Goal: Use online tool/utility

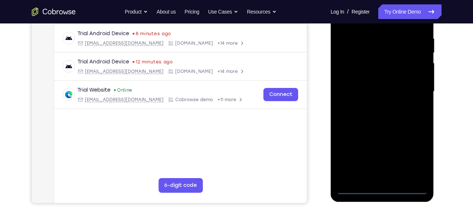
scroll to position [143, 0]
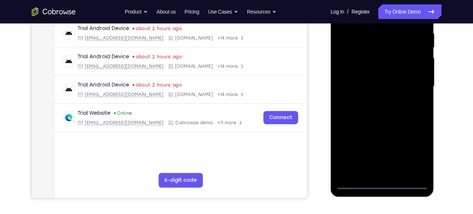
click at [384, 185] on div at bounding box center [382, 86] width 92 height 205
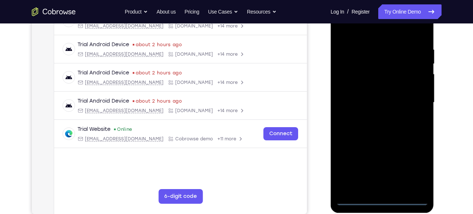
scroll to position [124, 0]
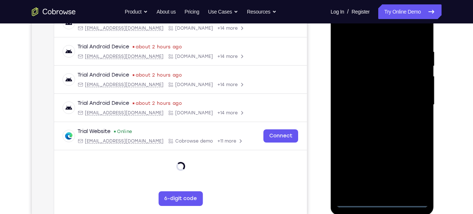
click at [412, 175] on div at bounding box center [382, 104] width 92 height 205
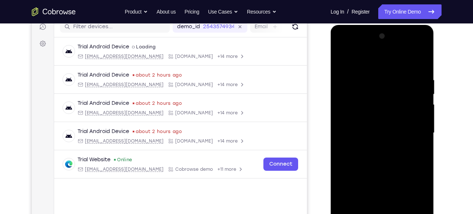
scroll to position [96, 0]
click at [357, 56] on div at bounding box center [382, 133] width 92 height 205
click at [416, 128] on div at bounding box center [382, 133] width 92 height 205
click at [375, 147] on div at bounding box center [382, 133] width 92 height 205
click at [370, 126] on div at bounding box center [382, 133] width 92 height 205
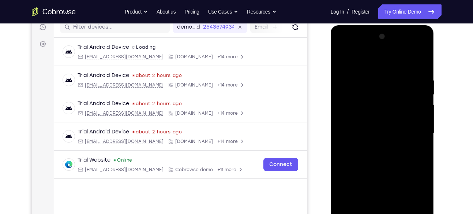
click at [359, 129] on div at bounding box center [382, 133] width 92 height 205
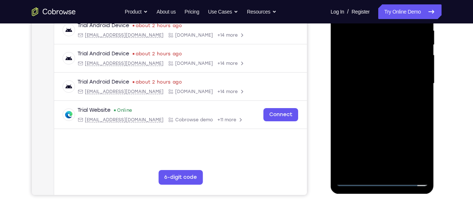
scroll to position [130, 0]
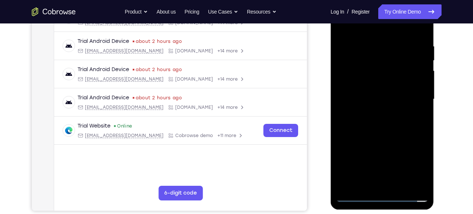
click at [381, 132] on div at bounding box center [382, 99] width 92 height 205
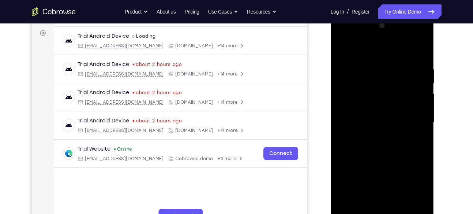
click at [414, 52] on div at bounding box center [382, 122] width 92 height 205
click at [422, 57] on div at bounding box center [382, 122] width 92 height 205
click at [423, 47] on div at bounding box center [382, 122] width 92 height 205
click at [364, 83] on div at bounding box center [382, 122] width 92 height 205
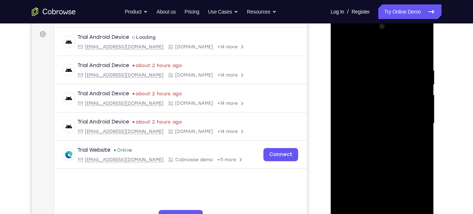
click at [342, 50] on div at bounding box center [382, 123] width 92 height 205
click at [384, 57] on div at bounding box center [382, 123] width 92 height 205
click at [396, 72] on div at bounding box center [382, 123] width 92 height 205
click at [415, 73] on div at bounding box center [382, 123] width 92 height 205
click at [346, 72] on div at bounding box center [382, 123] width 92 height 205
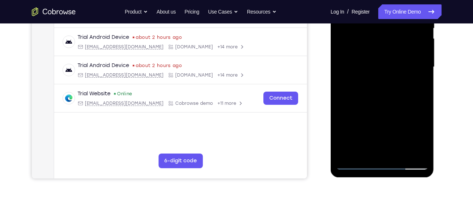
scroll to position [161, 0]
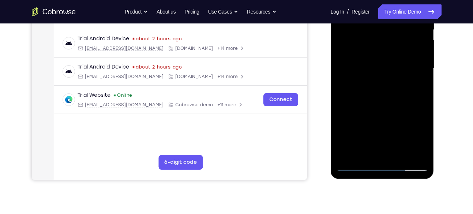
click at [355, 125] on div at bounding box center [382, 68] width 92 height 205
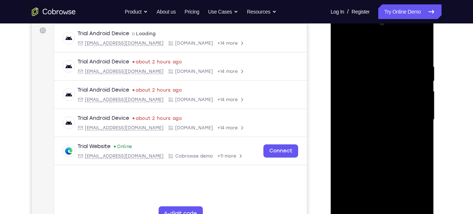
scroll to position [109, 0]
click at [341, 45] on div at bounding box center [382, 120] width 92 height 205
click at [351, 139] on div at bounding box center [382, 120] width 92 height 205
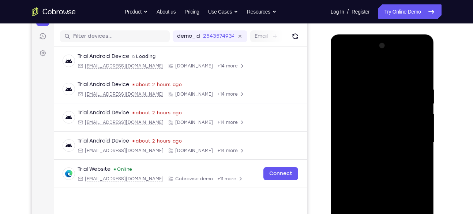
scroll to position [83, 0]
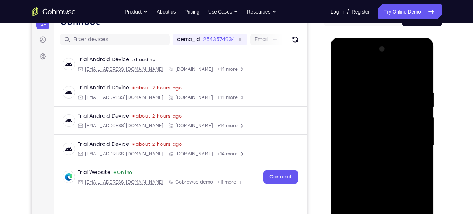
click at [344, 69] on div at bounding box center [382, 145] width 92 height 205
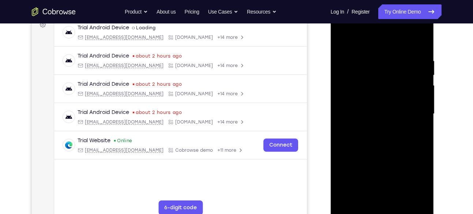
scroll to position [118, 0]
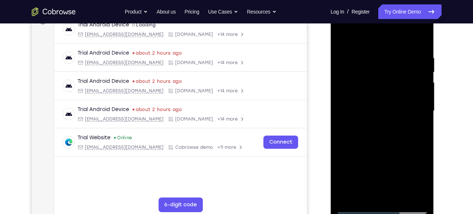
click at [388, 138] on div at bounding box center [382, 110] width 92 height 205
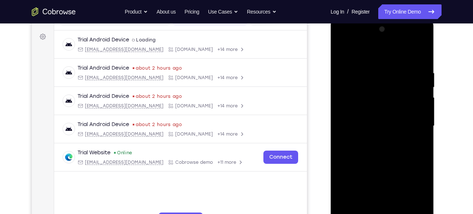
scroll to position [102, 0]
click at [343, 51] on div at bounding box center [382, 126] width 92 height 205
click at [411, 142] on div at bounding box center [382, 126] width 92 height 205
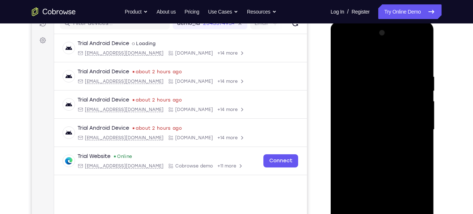
scroll to position [98, 0]
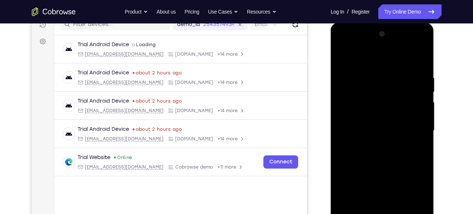
click at [343, 55] on div at bounding box center [382, 130] width 92 height 205
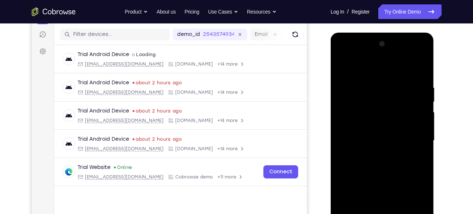
scroll to position [88, 0]
click at [344, 66] on div at bounding box center [382, 140] width 92 height 205
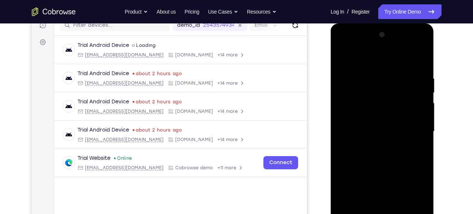
scroll to position [97, 0]
click at [344, 56] on div at bounding box center [382, 131] width 92 height 205
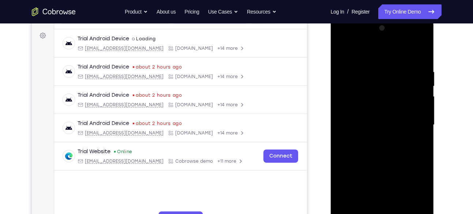
scroll to position [103, 0]
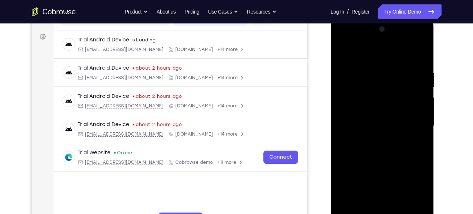
click at [372, 64] on div at bounding box center [382, 125] width 92 height 205
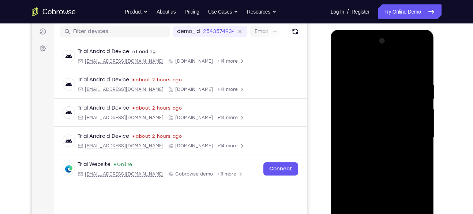
scroll to position [90, 0]
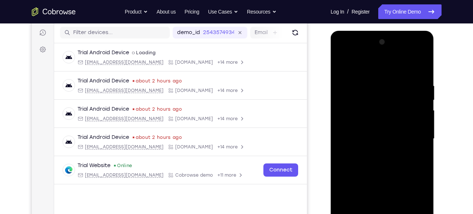
click at [366, 78] on div at bounding box center [382, 138] width 92 height 205
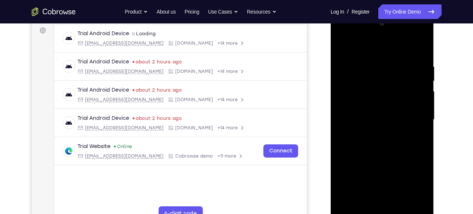
scroll to position [114, 0]
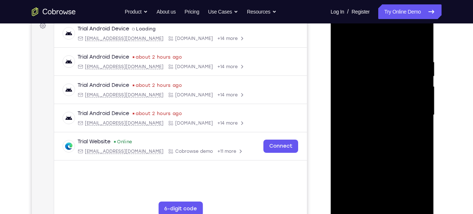
click at [407, 110] on div at bounding box center [382, 114] width 92 height 205
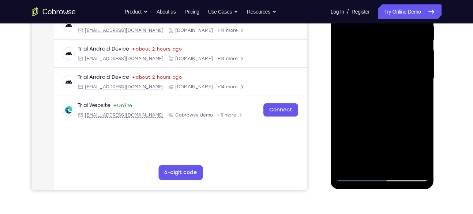
scroll to position [117, 0]
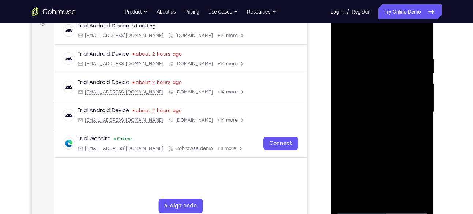
drag, startPoint x: 409, startPoint y: 100, endPoint x: 332, endPoint y: 102, distance: 76.8
click at [332, 102] on div at bounding box center [382, 113] width 103 height 218
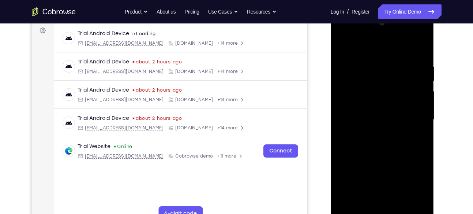
drag, startPoint x: 415, startPoint y: 99, endPoint x: 357, endPoint y: 93, distance: 57.7
click at [357, 93] on div at bounding box center [382, 119] width 92 height 205
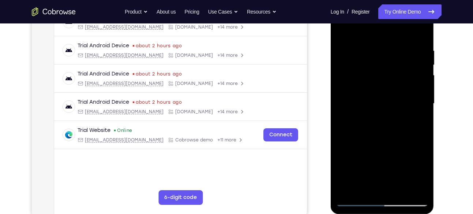
scroll to position [126, 0]
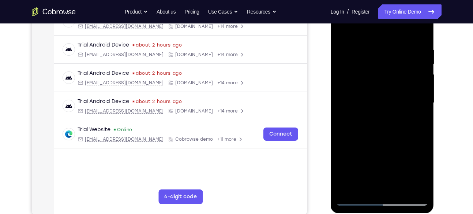
click at [416, 133] on div at bounding box center [382, 102] width 92 height 205
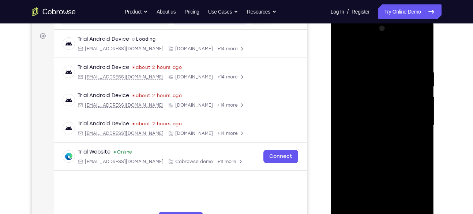
scroll to position [103, 0]
click at [416, 98] on div at bounding box center [382, 125] width 92 height 205
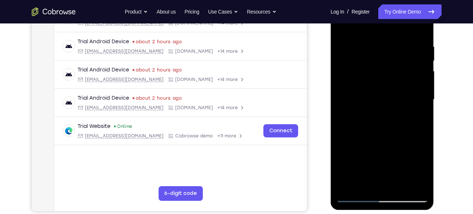
scroll to position [130, 0]
click at [382, 139] on div at bounding box center [382, 99] width 92 height 205
click at [377, 135] on div at bounding box center [382, 99] width 92 height 205
drag, startPoint x: 420, startPoint y: 116, endPoint x: 380, endPoint y: 122, distance: 41.0
click at [380, 122] on div at bounding box center [382, 99] width 92 height 205
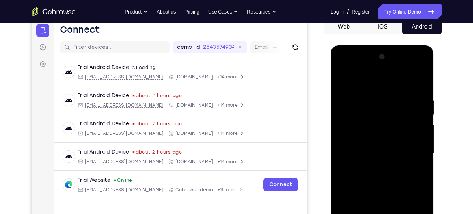
scroll to position [75, 0]
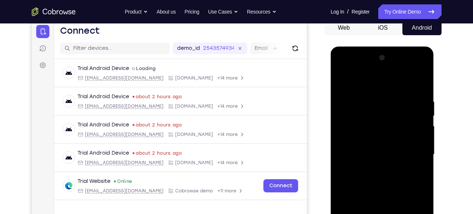
drag, startPoint x: 419, startPoint y: 119, endPoint x: 344, endPoint y: 128, distance: 75.1
click at [344, 128] on div at bounding box center [382, 154] width 92 height 205
click at [419, 86] on div at bounding box center [382, 154] width 92 height 205
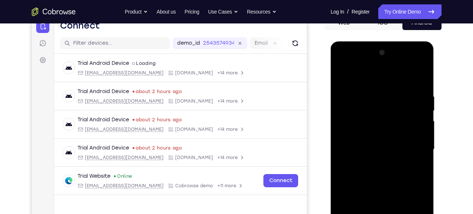
drag, startPoint x: 402, startPoint y: 89, endPoint x: 356, endPoint y: 94, distance: 46.3
click at [356, 94] on div at bounding box center [382, 149] width 92 height 205
click at [417, 92] on div at bounding box center [382, 149] width 92 height 205
click at [423, 103] on div at bounding box center [382, 149] width 92 height 205
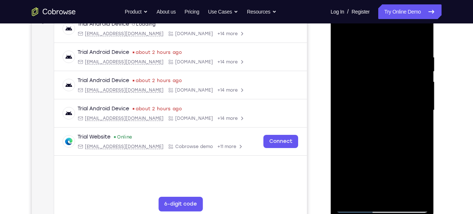
scroll to position [120, 0]
drag, startPoint x: 423, startPoint y: 64, endPoint x: 375, endPoint y: 110, distance: 67.0
click at [375, 110] on div at bounding box center [382, 109] width 92 height 205
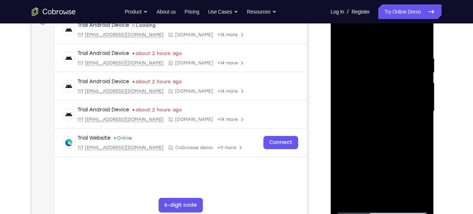
scroll to position [113, 0]
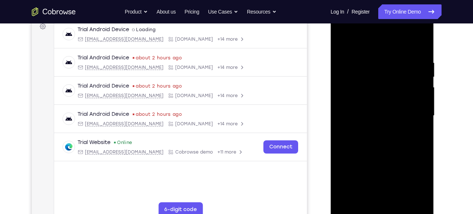
drag, startPoint x: 408, startPoint y: 86, endPoint x: 363, endPoint y: 119, distance: 54.9
click at [363, 119] on div at bounding box center [382, 115] width 92 height 205
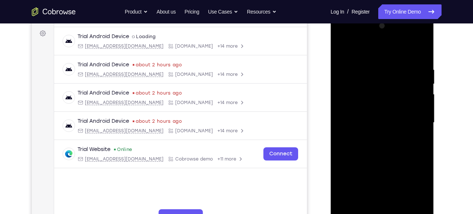
scroll to position [106, 0]
drag, startPoint x: 414, startPoint y: 124, endPoint x: 359, endPoint y: 124, distance: 54.5
click at [359, 124] on div at bounding box center [382, 123] width 92 height 205
click at [423, 135] on div at bounding box center [382, 123] width 92 height 205
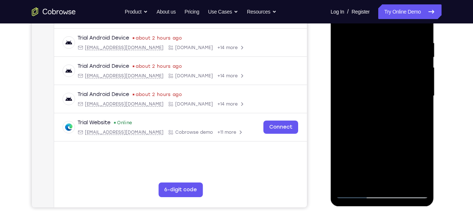
scroll to position [135, 0]
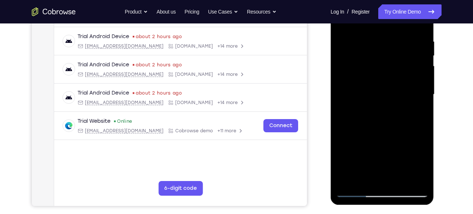
click at [342, 95] on div at bounding box center [382, 94] width 92 height 205
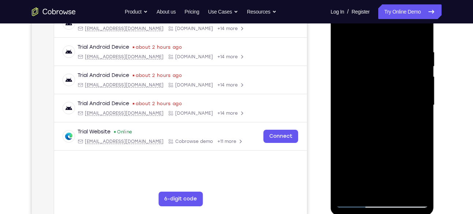
scroll to position [124, 0]
click at [423, 91] on div at bounding box center [382, 105] width 92 height 205
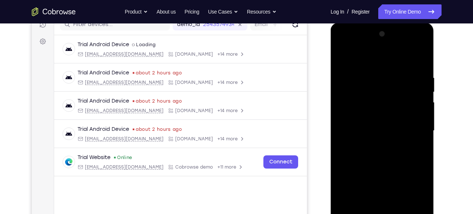
scroll to position [105, 0]
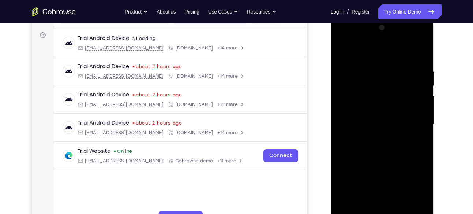
click at [423, 86] on div at bounding box center [382, 124] width 92 height 205
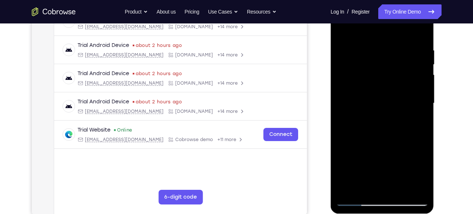
scroll to position [127, 0]
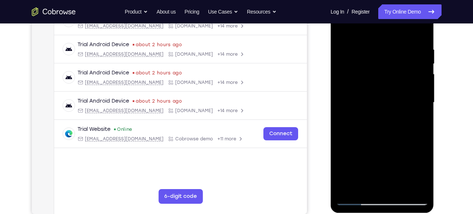
click at [423, 86] on div at bounding box center [382, 102] width 92 height 205
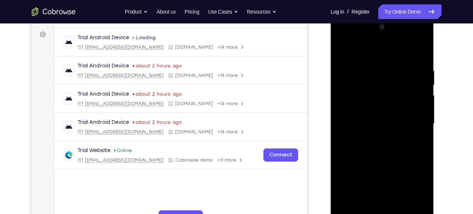
scroll to position [105, 0]
click at [420, 53] on div at bounding box center [382, 124] width 92 height 205
drag, startPoint x: 404, startPoint y: 127, endPoint x: 401, endPoint y: 97, distance: 29.8
click at [401, 97] on div at bounding box center [382, 124] width 92 height 205
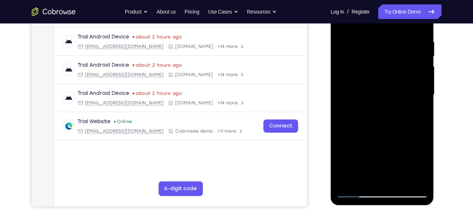
scroll to position [135, 0]
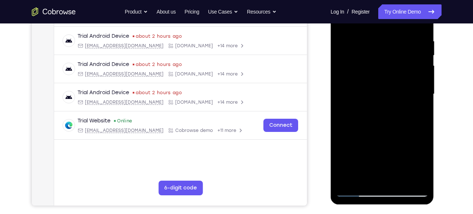
click at [399, 179] on div at bounding box center [382, 94] width 92 height 205
click at [375, 131] on div at bounding box center [382, 94] width 92 height 205
click at [404, 89] on div at bounding box center [382, 94] width 92 height 205
click at [353, 177] on div at bounding box center [382, 94] width 92 height 205
click at [422, 165] on div at bounding box center [382, 94] width 92 height 205
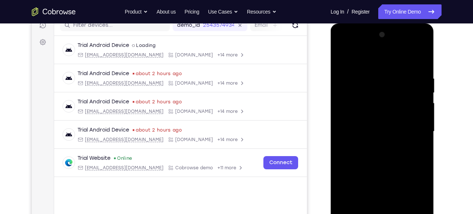
scroll to position [97, 0]
click at [362, 56] on div at bounding box center [382, 131] width 92 height 205
click at [351, 156] on div at bounding box center [382, 131] width 92 height 205
click at [424, 120] on div at bounding box center [382, 131] width 92 height 205
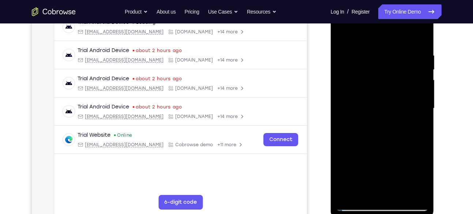
scroll to position [124, 0]
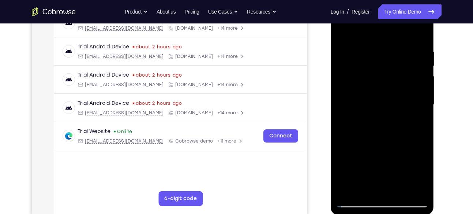
click at [423, 93] on div at bounding box center [382, 104] width 92 height 205
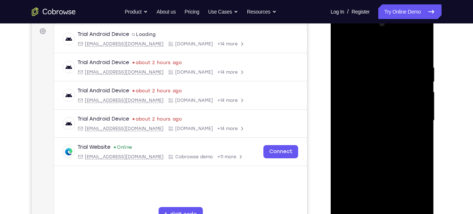
scroll to position [107, 0]
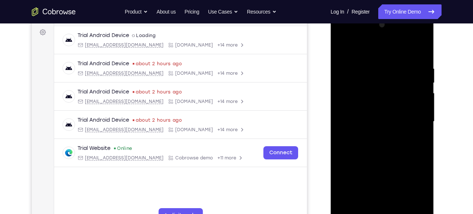
click at [343, 46] on div at bounding box center [382, 121] width 92 height 205
click at [382, 141] on div at bounding box center [382, 121] width 92 height 205
click at [421, 109] on div at bounding box center [382, 121] width 92 height 205
click at [341, 49] on div at bounding box center [382, 121] width 92 height 205
click at [414, 143] on div at bounding box center [382, 121] width 92 height 205
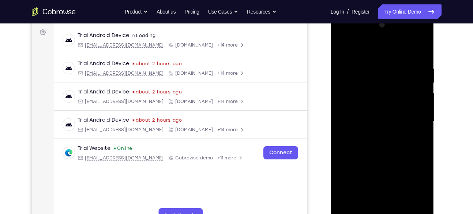
click at [421, 106] on div at bounding box center [382, 121] width 92 height 205
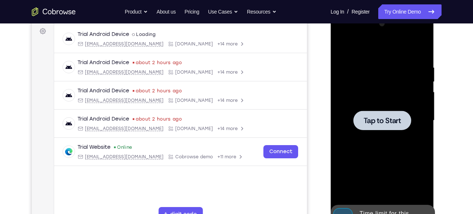
scroll to position [108, 0]
click at [400, 122] on span "Tap to Start" at bounding box center [381, 120] width 37 height 7
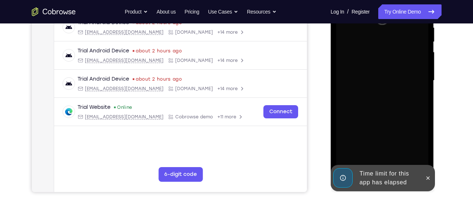
scroll to position [152, 0]
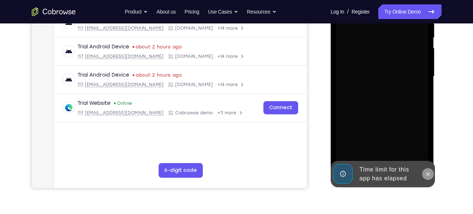
click at [427, 171] on icon at bounding box center [428, 174] width 6 height 6
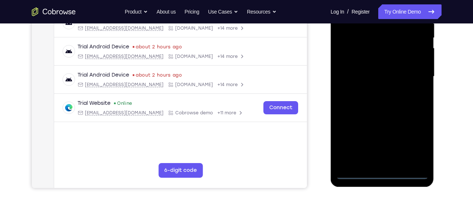
click at [382, 173] on div at bounding box center [382, 76] width 92 height 205
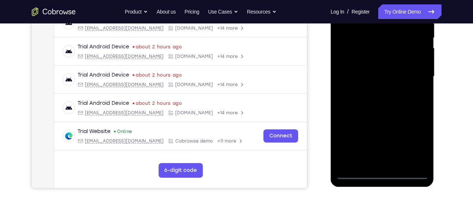
click at [380, 173] on div at bounding box center [382, 76] width 92 height 205
click at [419, 141] on div at bounding box center [382, 76] width 92 height 205
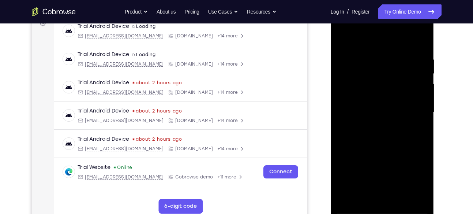
scroll to position [75, 0]
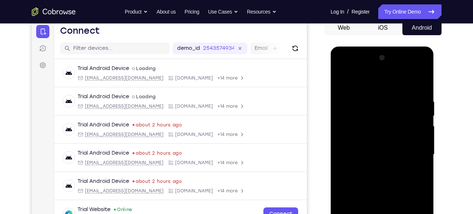
click at [352, 77] on div at bounding box center [382, 154] width 92 height 205
click at [415, 149] on div at bounding box center [382, 154] width 92 height 205
click at [374, 169] on div at bounding box center [382, 154] width 92 height 205
click at [370, 146] on div at bounding box center [382, 154] width 92 height 205
click at [375, 150] on div at bounding box center [382, 154] width 92 height 205
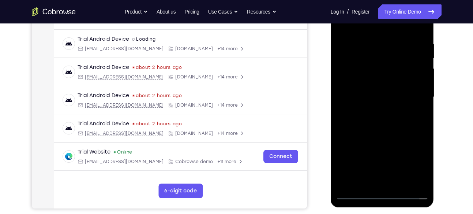
scroll to position [133, 0]
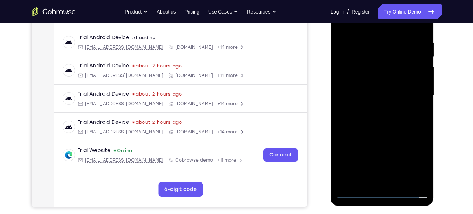
click at [369, 119] on div at bounding box center [382, 95] width 92 height 205
click at [374, 117] on div at bounding box center [382, 95] width 92 height 205
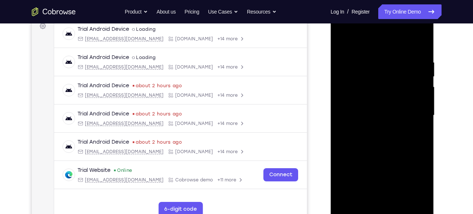
scroll to position [115, 0]
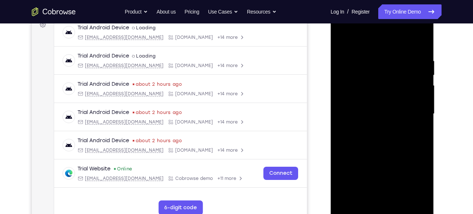
click at [371, 52] on div at bounding box center [382, 113] width 92 height 205
click at [418, 51] on div at bounding box center [382, 113] width 92 height 205
click at [422, 48] on div at bounding box center [382, 113] width 92 height 205
click at [370, 57] on div at bounding box center [382, 113] width 92 height 205
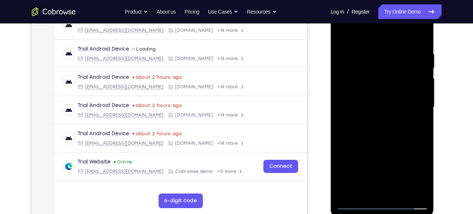
scroll to position [115, 0]
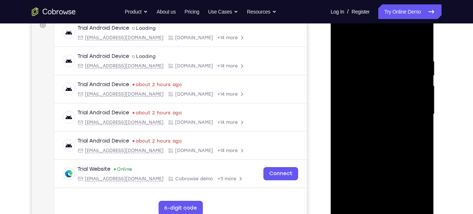
click at [422, 85] on div at bounding box center [382, 114] width 92 height 205
click at [424, 83] on div at bounding box center [382, 114] width 92 height 205
click at [418, 66] on div at bounding box center [382, 114] width 92 height 205
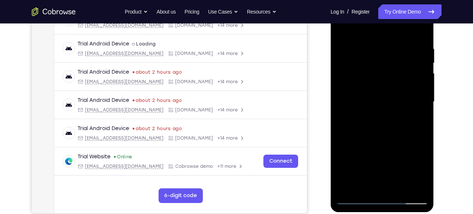
scroll to position [122, 0]
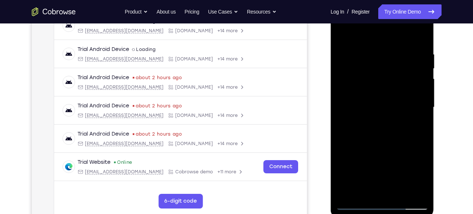
click at [419, 63] on div at bounding box center [382, 107] width 92 height 205
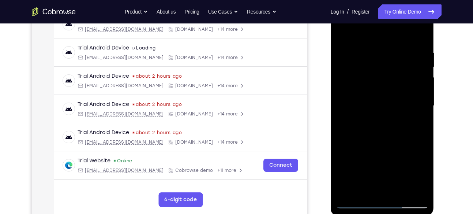
scroll to position [124, 0]
click at [420, 72] on div at bounding box center [382, 105] width 92 height 205
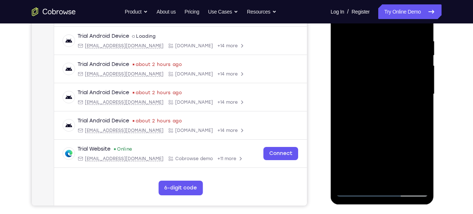
scroll to position [135, 0]
click at [418, 49] on div at bounding box center [382, 93] width 92 height 205
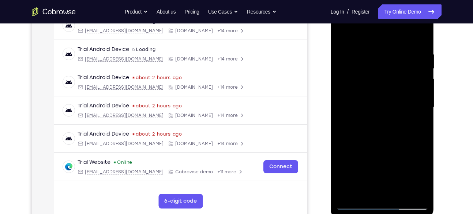
scroll to position [125, 0]
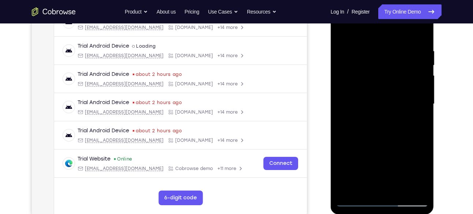
click at [423, 96] on div at bounding box center [382, 103] width 92 height 205
click at [341, 88] on div at bounding box center [382, 103] width 92 height 205
drag, startPoint x: 378, startPoint y: 101, endPoint x: 774, endPoint y: 101, distance: 396.3
click at [435, 105] on html "Online web based iOS Simulators and Android Emulators. Run iPhone, iPad, Mobile…" at bounding box center [383, 105] width 104 height 219
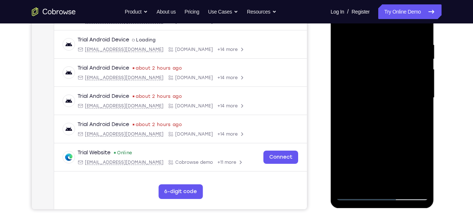
scroll to position [132, 0]
click at [423, 100] on div at bounding box center [382, 97] width 92 height 205
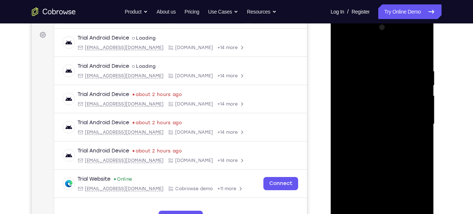
scroll to position [105, 0]
click at [421, 55] on div at bounding box center [382, 124] width 92 height 205
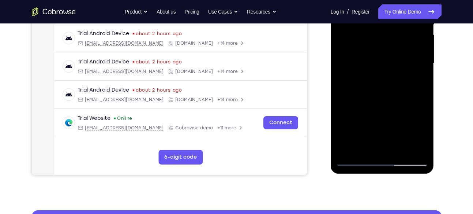
scroll to position [166, 0]
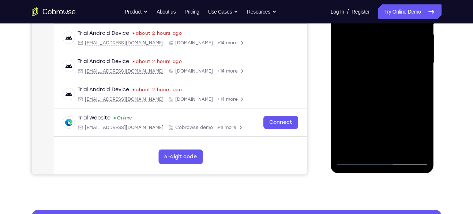
drag, startPoint x: 380, startPoint y: 112, endPoint x: 379, endPoint y: 22, distance: 89.6
click at [379, 22] on div at bounding box center [382, 63] width 92 height 205
drag, startPoint x: 386, startPoint y: 112, endPoint x: 382, endPoint y: 24, distance: 87.9
click at [382, 24] on div at bounding box center [382, 63] width 92 height 205
drag, startPoint x: 386, startPoint y: 103, endPoint x: 386, endPoint y: 52, distance: 50.8
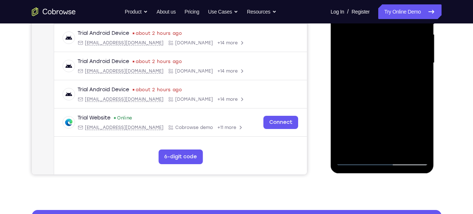
click at [386, 52] on div at bounding box center [382, 63] width 92 height 205
drag, startPoint x: 389, startPoint y: 122, endPoint x: 390, endPoint y: 87, distance: 34.4
click at [390, 87] on div at bounding box center [382, 63] width 92 height 205
drag, startPoint x: 394, startPoint y: 109, endPoint x: 394, endPoint y: 35, distance: 73.9
click at [394, 35] on div at bounding box center [382, 63] width 92 height 205
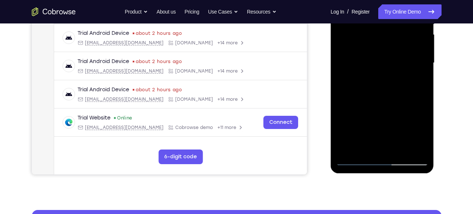
drag, startPoint x: 399, startPoint y: 93, endPoint x: 399, endPoint y: 47, distance: 46.4
click at [399, 47] on div at bounding box center [382, 63] width 92 height 205
drag, startPoint x: 395, startPoint y: 119, endPoint x: 394, endPoint y: 33, distance: 85.9
click at [394, 33] on div at bounding box center [382, 63] width 92 height 205
drag, startPoint x: 389, startPoint y: 109, endPoint x: 392, endPoint y: 68, distance: 40.7
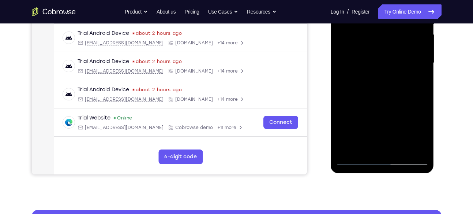
click at [392, 68] on div at bounding box center [382, 63] width 92 height 205
drag, startPoint x: 391, startPoint y: 114, endPoint x: 389, endPoint y: 28, distance: 86.7
click at [389, 28] on div at bounding box center [382, 63] width 92 height 205
drag, startPoint x: 391, startPoint y: 110, endPoint x: 392, endPoint y: 88, distance: 21.6
click at [392, 88] on div at bounding box center [382, 63] width 92 height 205
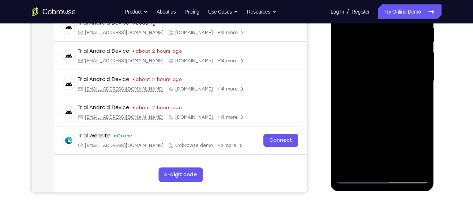
scroll to position [152, 0]
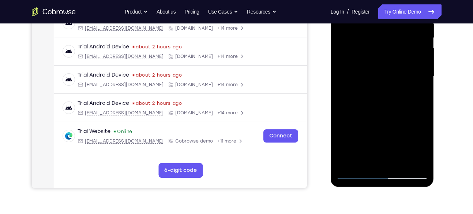
click at [422, 76] on div at bounding box center [382, 76] width 92 height 205
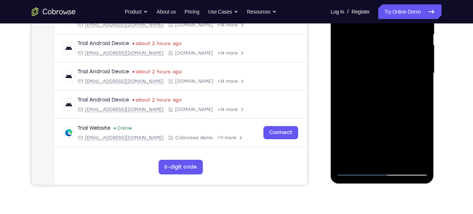
click at [423, 75] on div at bounding box center [382, 73] width 92 height 205
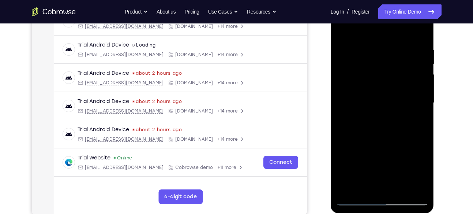
scroll to position [126, 0]
drag, startPoint x: 405, startPoint y: 109, endPoint x: 401, endPoint y: 42, distance: 66.3
click at [401, 42] on div at bounding box center [382, 103] width 92 height 205
drag, startPoint x: 386, startPoint y: 82, endPoint x: 386, endPoint y: 57, distance: 25.2
click at [386, 57] on div at bounding box center [382, 103] width 92 height 205
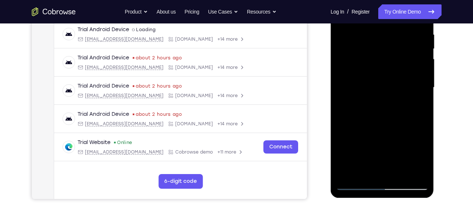
scroll to position [142, 0]
drag, startPoint x: 395, startPoint y: 100, endPoint x: 390, endPoint y: 46, distance: 54.0
click at [390, 46] on div at bounding box center [382, 87] width 92 height 205
drag, startPoint x: 389, startPoint y: 110, endPoint x: 390, endPoint y: 54, distance: 56.0
click at [390, 54] on div at bounding box center [382, 87] width 92 height 205
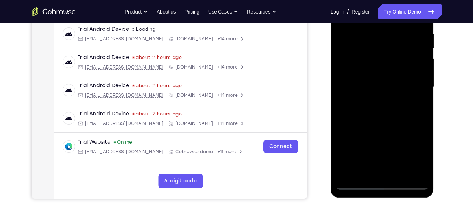
drag, startPoint x: 399, startPoint y: 82, endPoint x: 393, endPoint y: 78, distance: 7.0
click at [393, 78] on div at bounding box center [382, 87] width 92 height 205
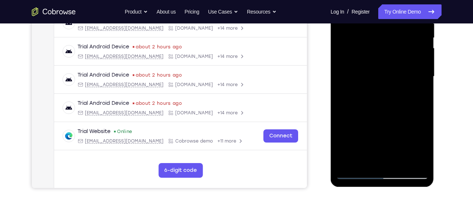
scroll to position [153, 0]
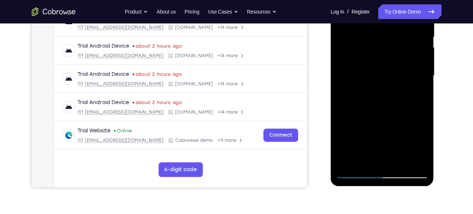
click at [400, 160] on div at bounding box center [382, 75] width 92 height 205
click at [370, 114] on div at bounding box center [382, 75] width 92 height 205
click at [380, 72] on div at bounding box center [382, 75] width 92 height 205
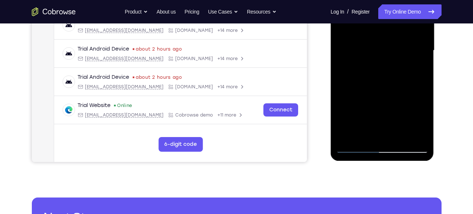
scroll to position [182, 0]
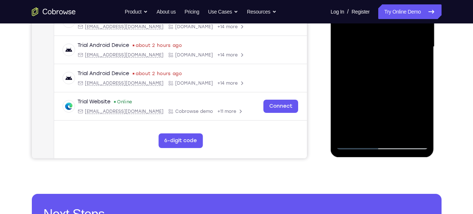
click at [355, 141] on div at bounding box center [382, 46] width 92 height 205
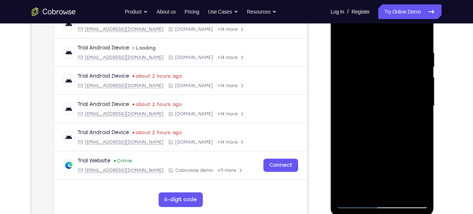
scroll to position [123, 0]
click at [343, 31] on div at bounding box center [382, 106] width 92 height 205
click at [346, 98] on div at bounding box center [382, 106] width 92 height 205
click at [348, 102] on div at bounding box center [382, 106] width 92 height 205
click at [354, 33] on div at bounding box center [382, 106] width 92 height 205
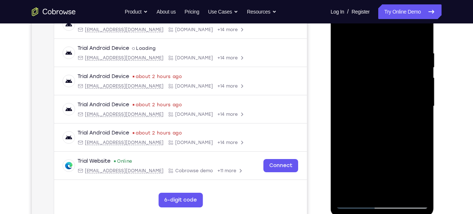
scroll to position [132, 0]
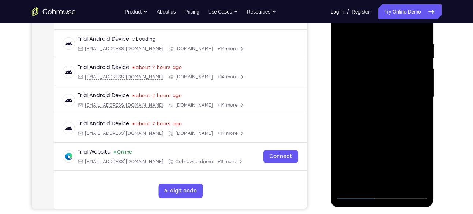
click at [355, 119] on div at bounding box center [382, 97] width 92 height 205
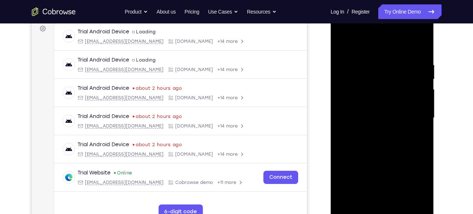
scroll to position [109, 0]
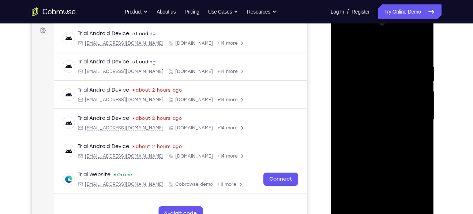
click at [422, 107] on div at bounding box center [382, 119] width 92 height 205
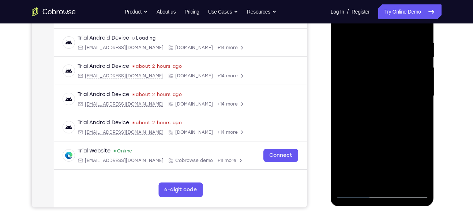
scroll to position [125, 0]
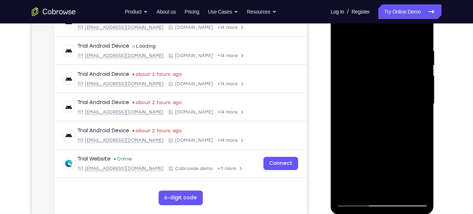
click at [422, 91] on div at bounding box center [382, 103] width 92 height 205
click at [423, 92] on div at bounding box center [382, 103] width 92 height 205
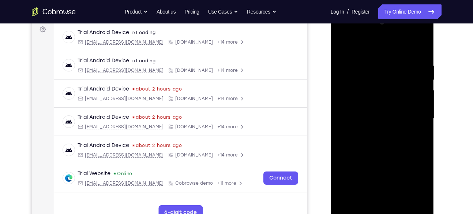
scroll to position [109, 0]
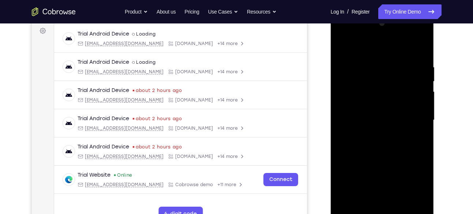
click at [340, 46] on div at bounding box center [382, 120] width 92 height 205
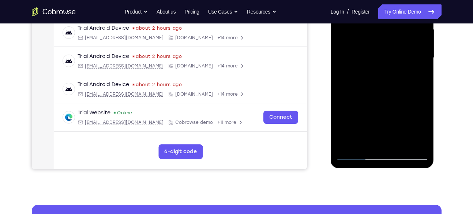
scroll to position [122, 0]
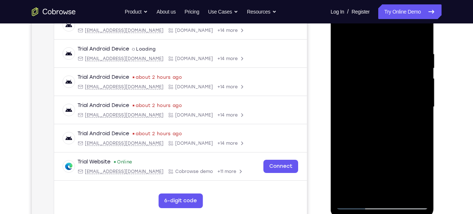
click at [345, 33] on div at bounding box center [382, 106] width 92 height 205
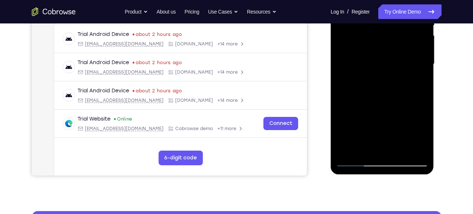
scroll to position [165, 0]
